Goal: Navigation & Orientation: Find specific page/section

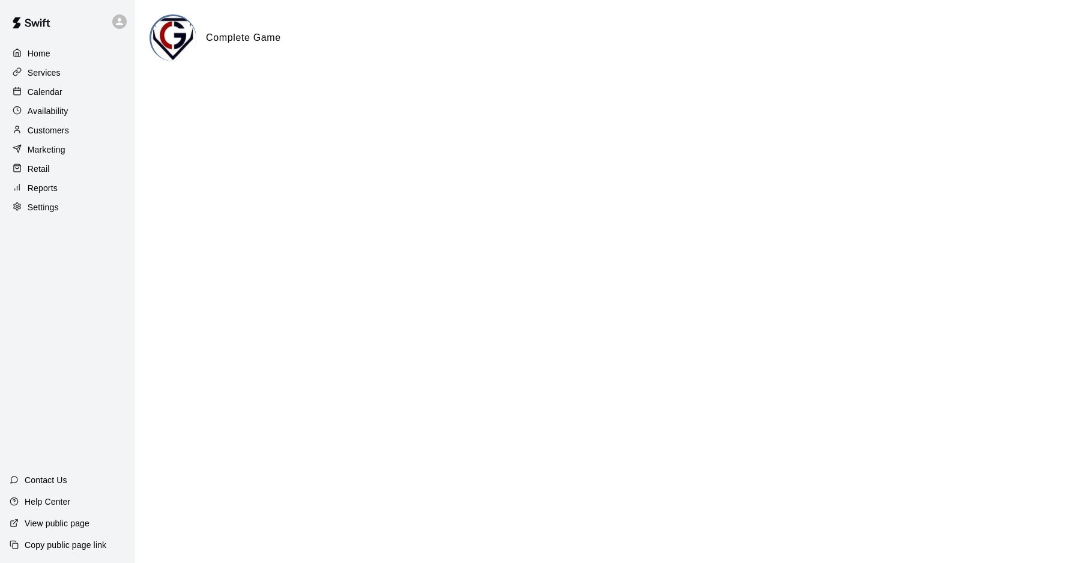
click at [72, 94] on div "Calendar" at bounding box center [68, 92] width 116 height 18
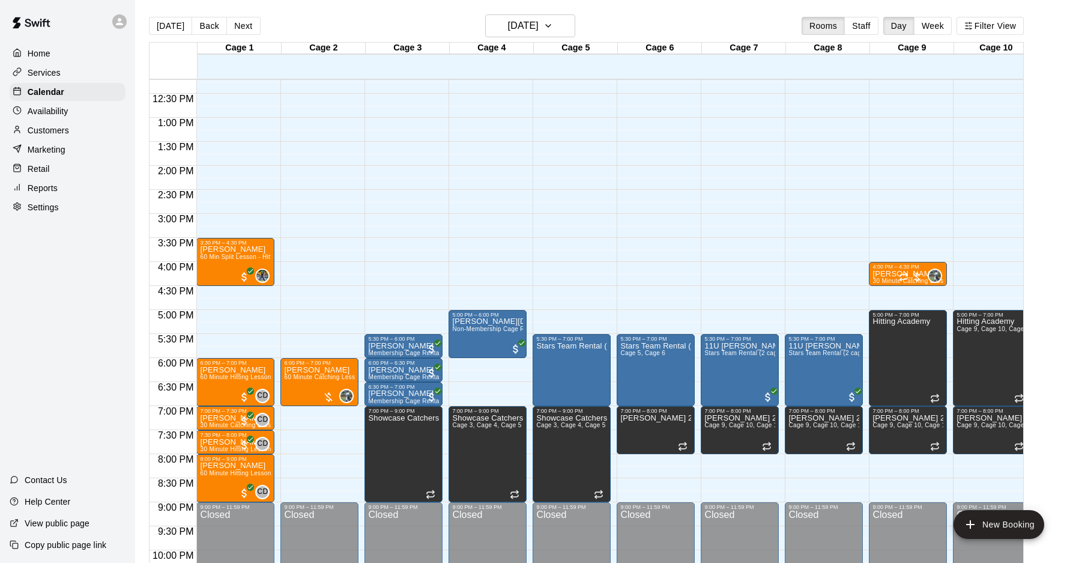
scroll to position [579, 0]
